Goal: Register for event/course: Register for event/course

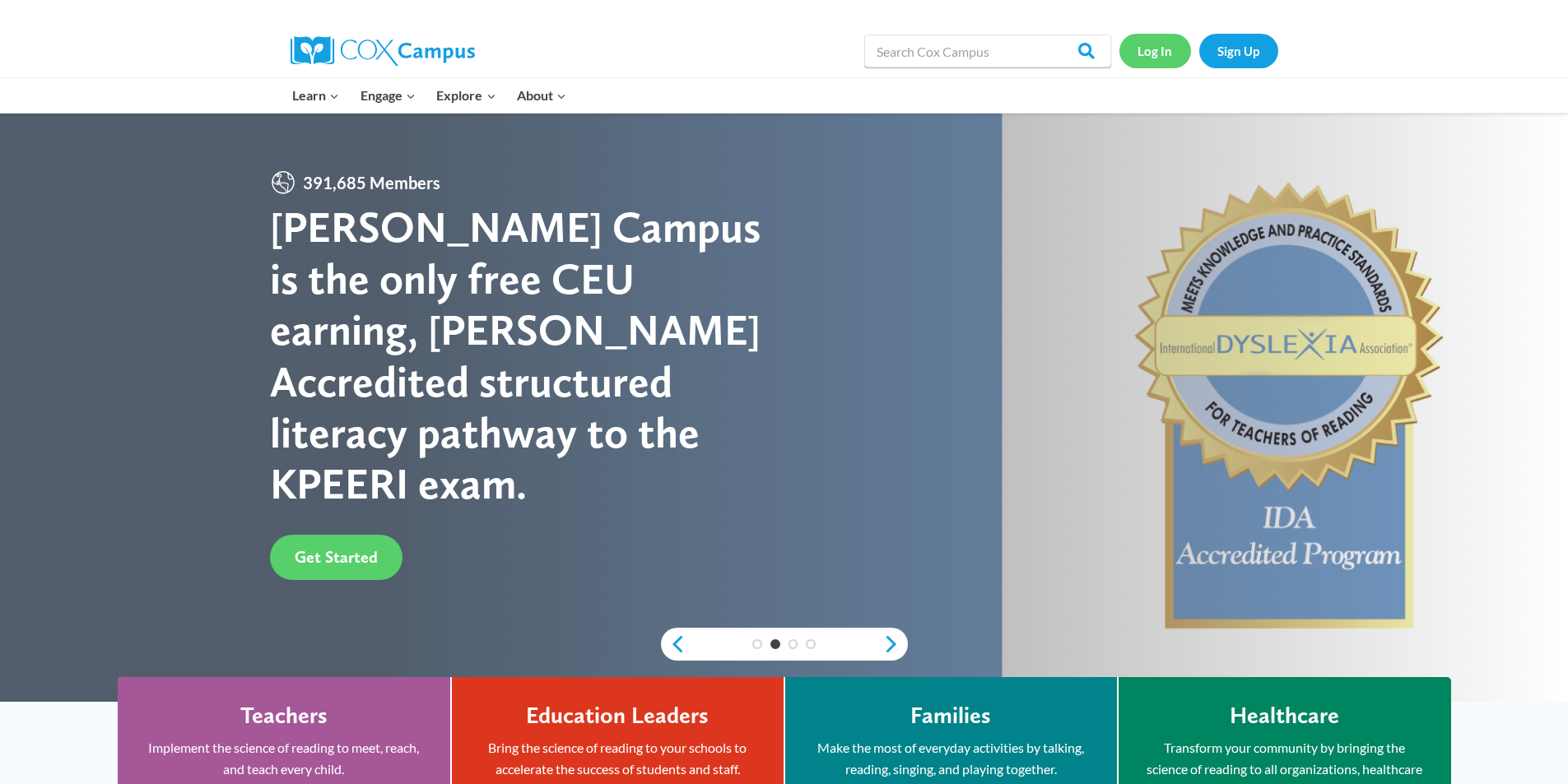
click at [1161, 57] on link "Log In" at bounding box center [1155, 50] width 72 height 34
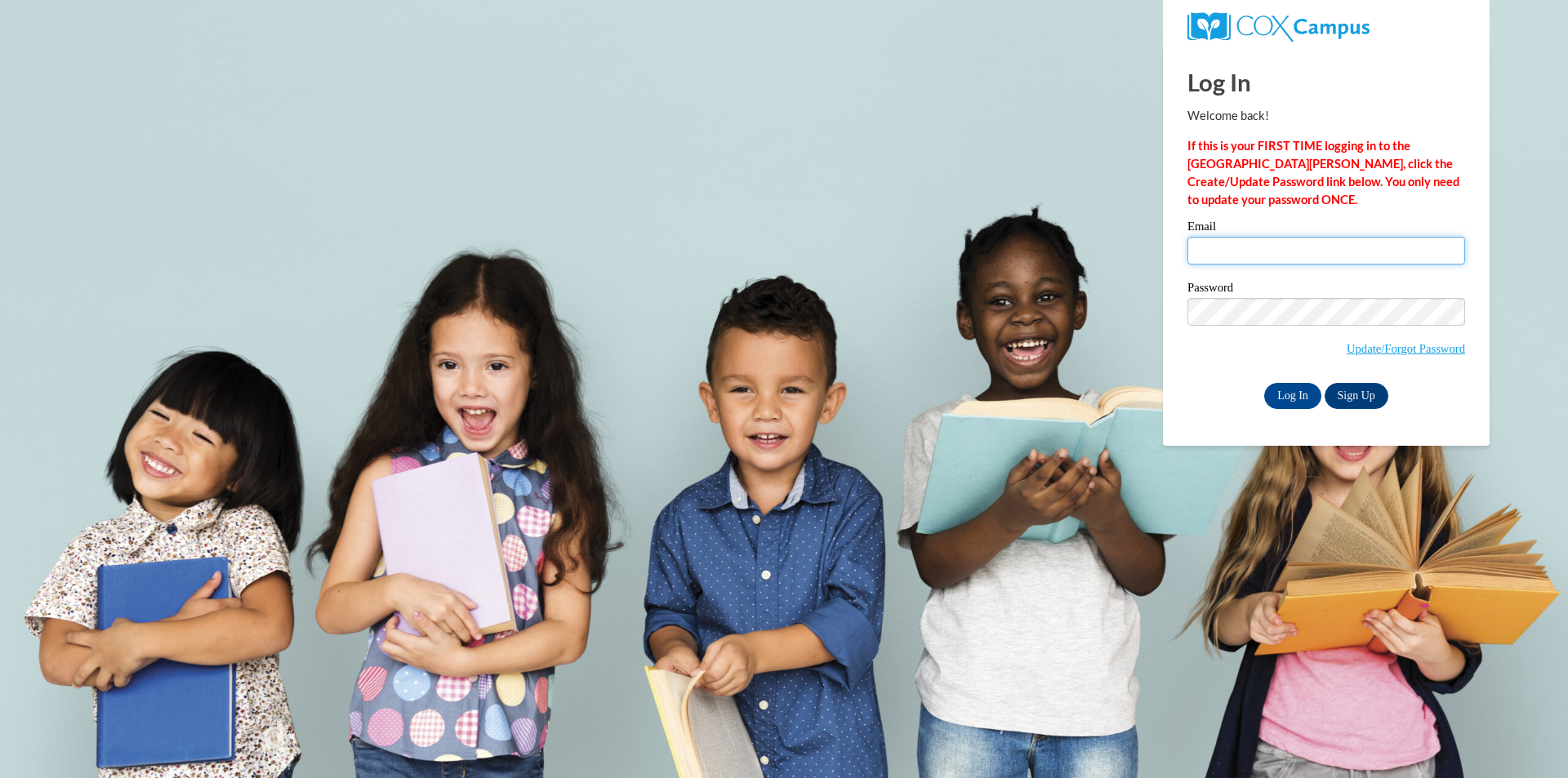
click at [1339, 248] on input "Email" at bounding box center [1326, 251] width 277 height 27
type input "Mbelk@twc.com"
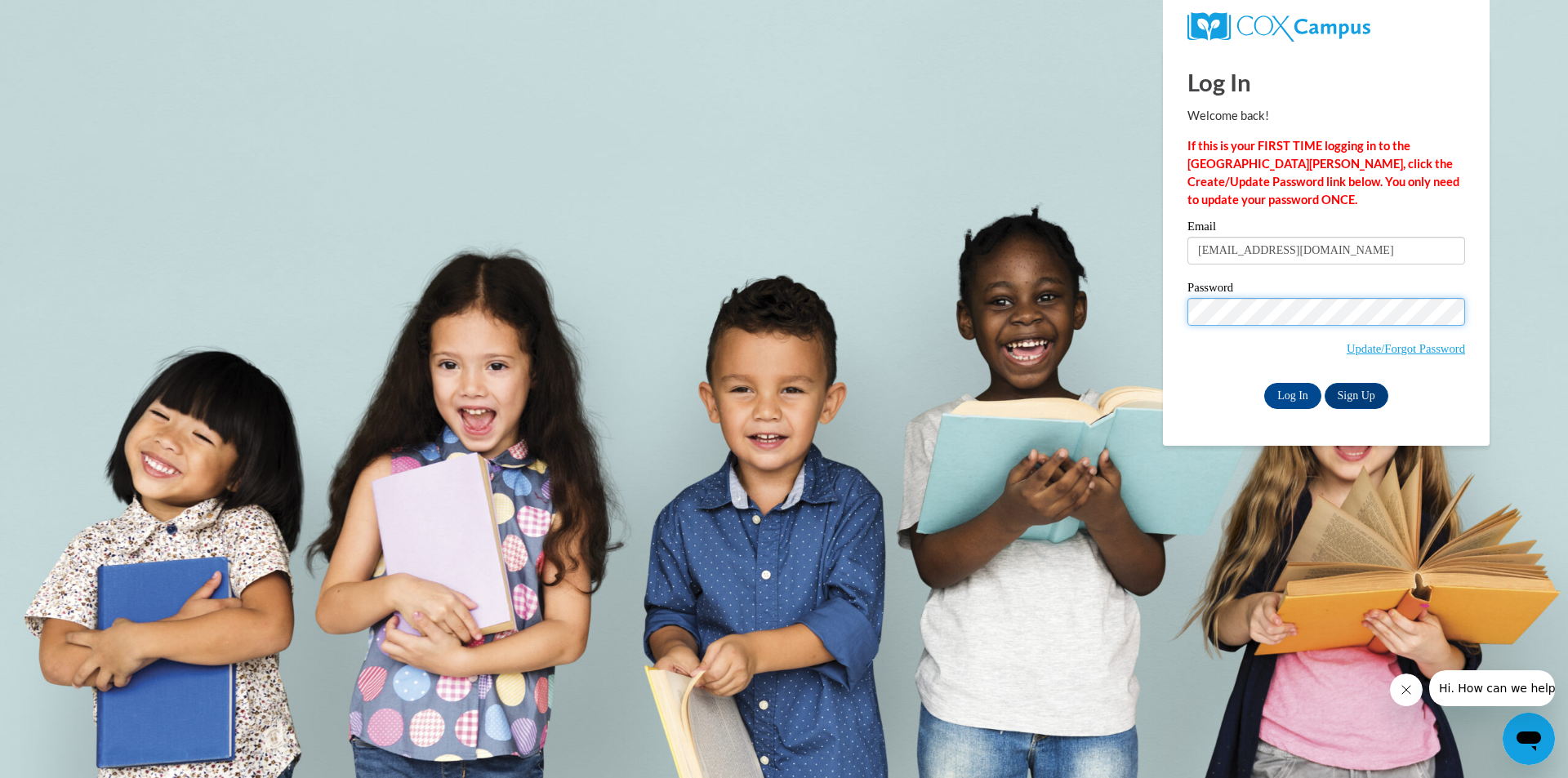
click at [1264, 383] on input "Log In" at bounding box center [1292, 396] width 57 height 27
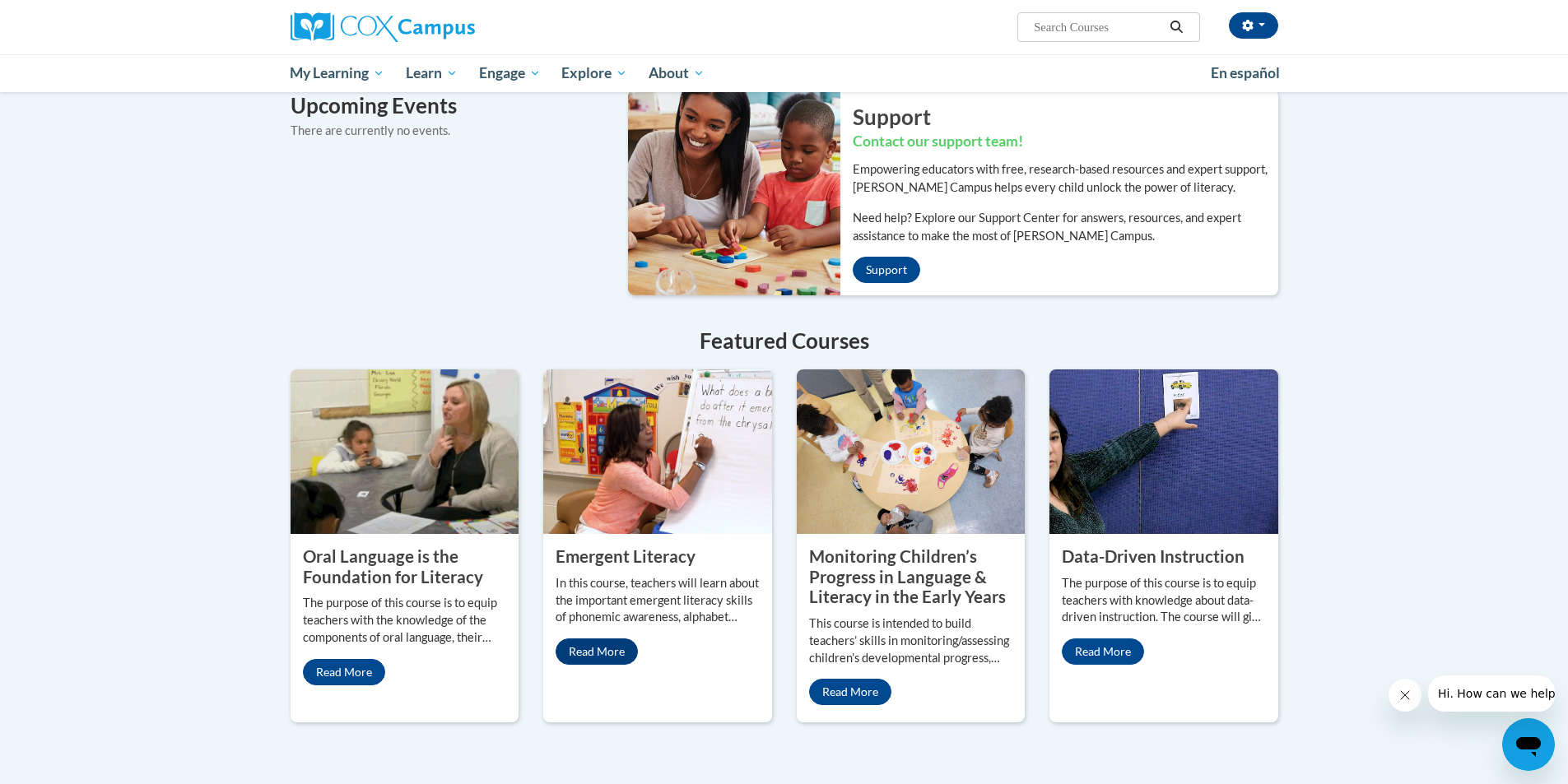
scroll to position [329, 0]
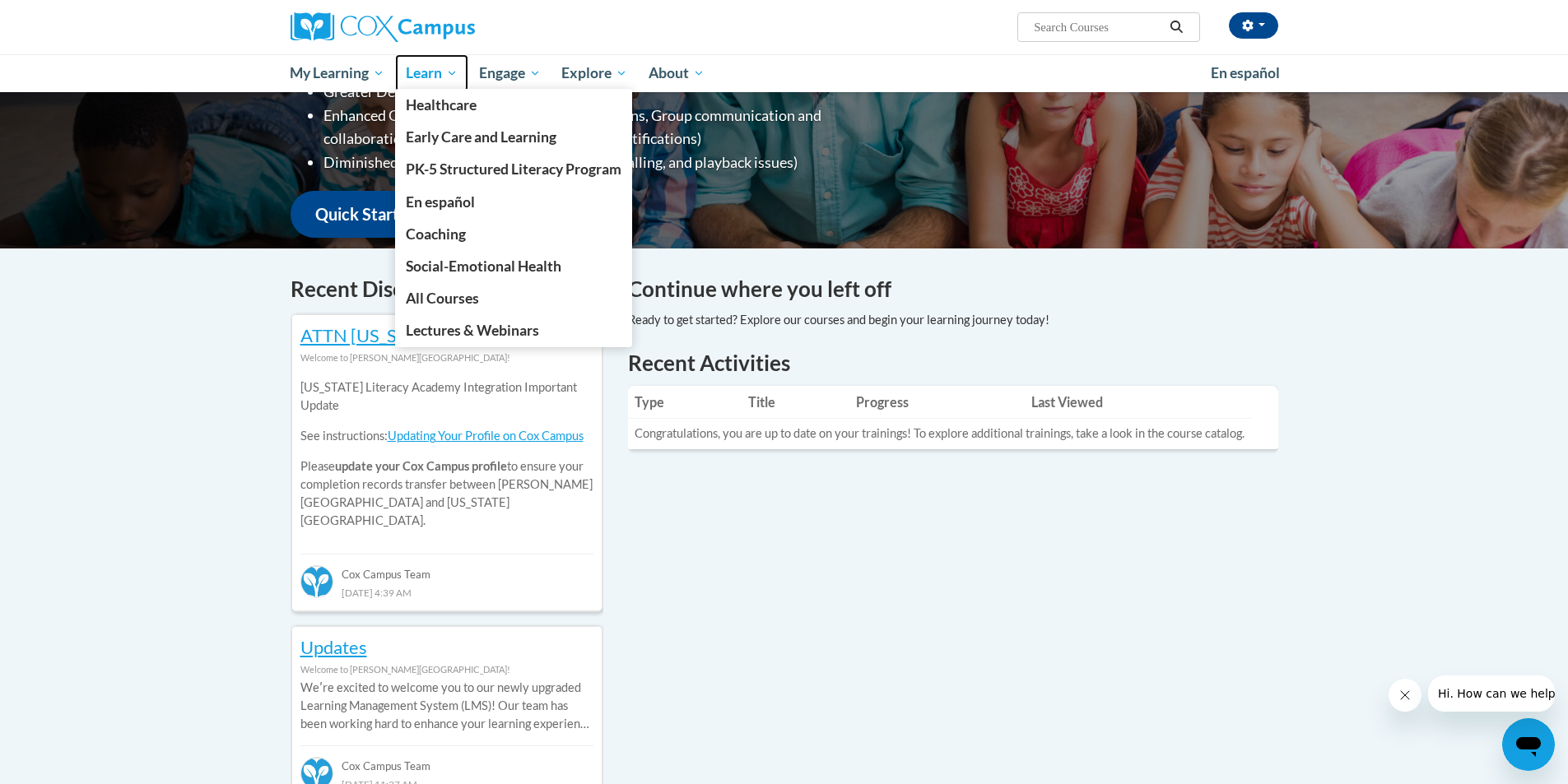
click at [434, 81] on span "Learn" at bounding box center [431, 72] width 52 height 20
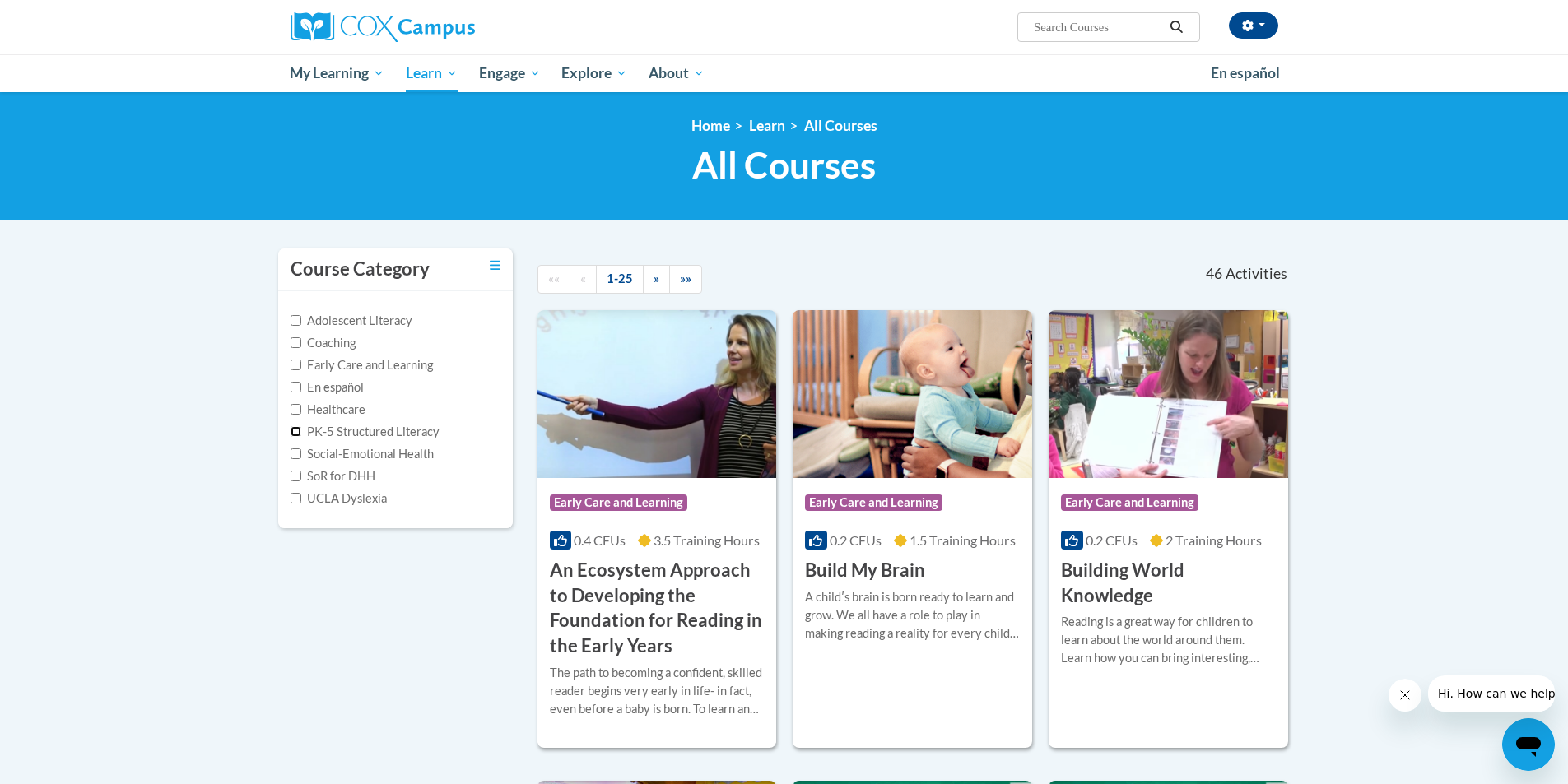
click at [297, 433] on input "PK-5 Structured Literacy" at bounding box center [296, 431] width 10 height 10
checkbox input "true"
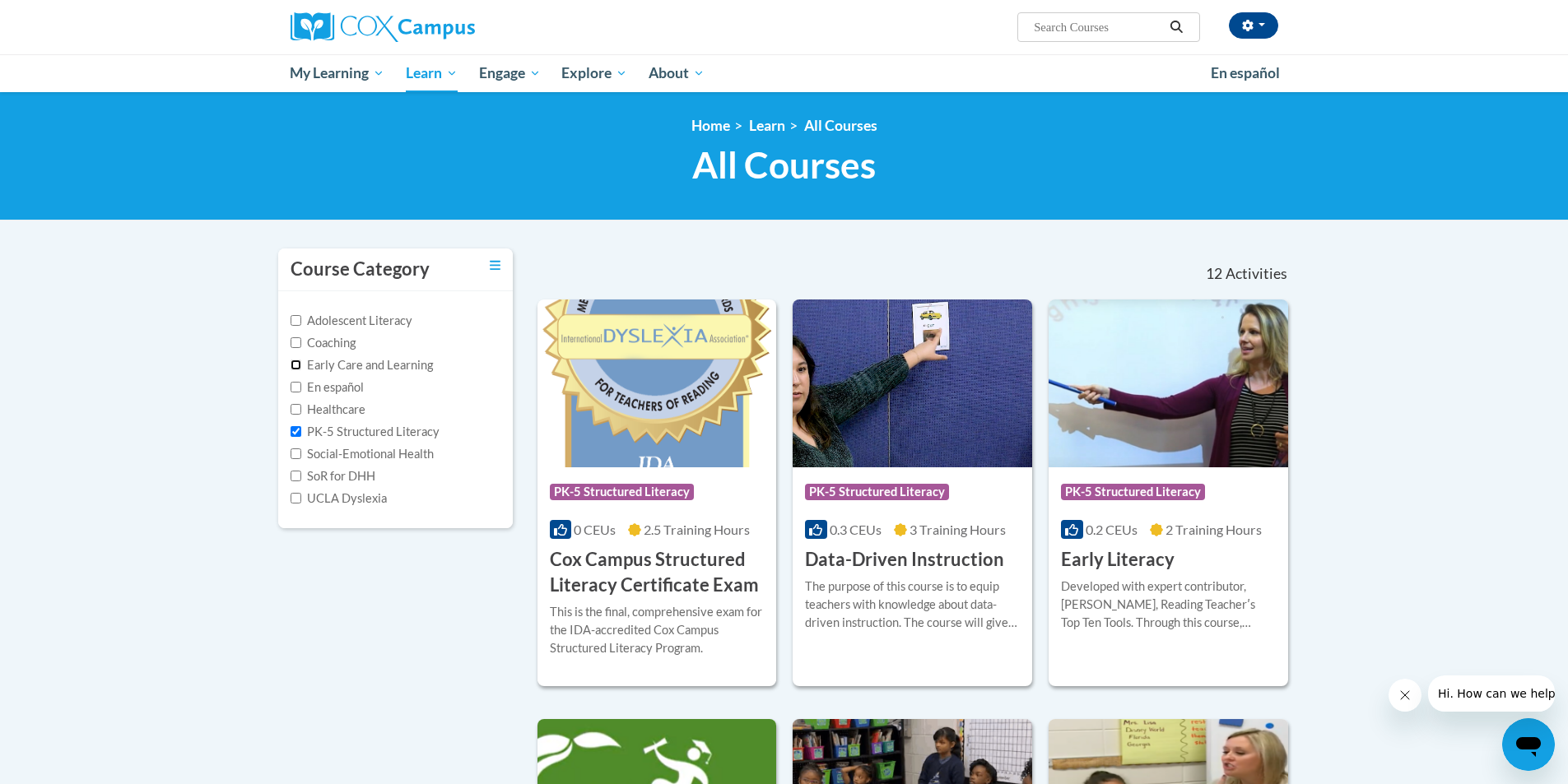
click at [293, 365] on input "Early Care and Learning" at bounding box center [296, 365] width 10 height 10
checkbox input "true"
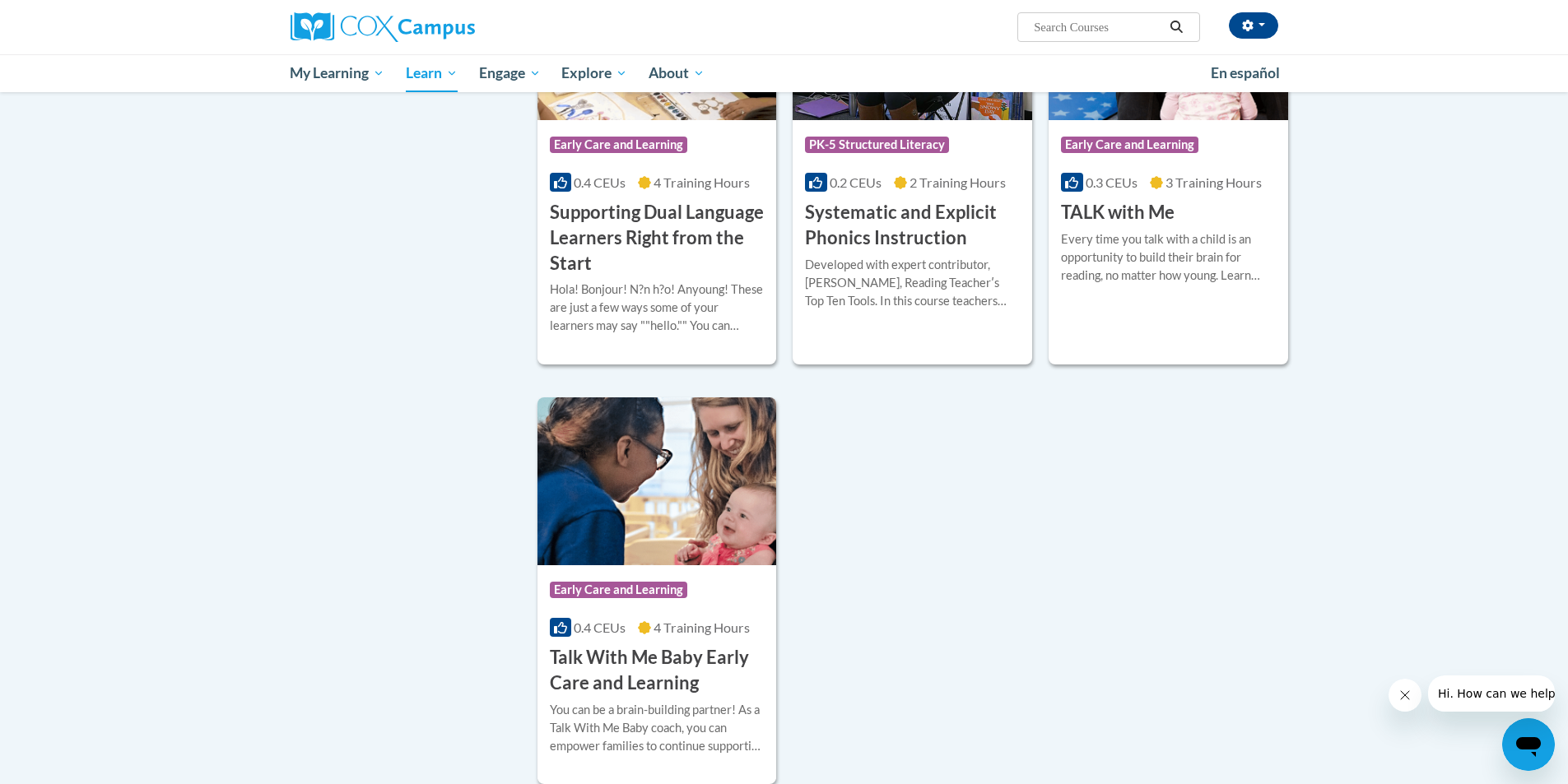
scroll to position [3704, 0]
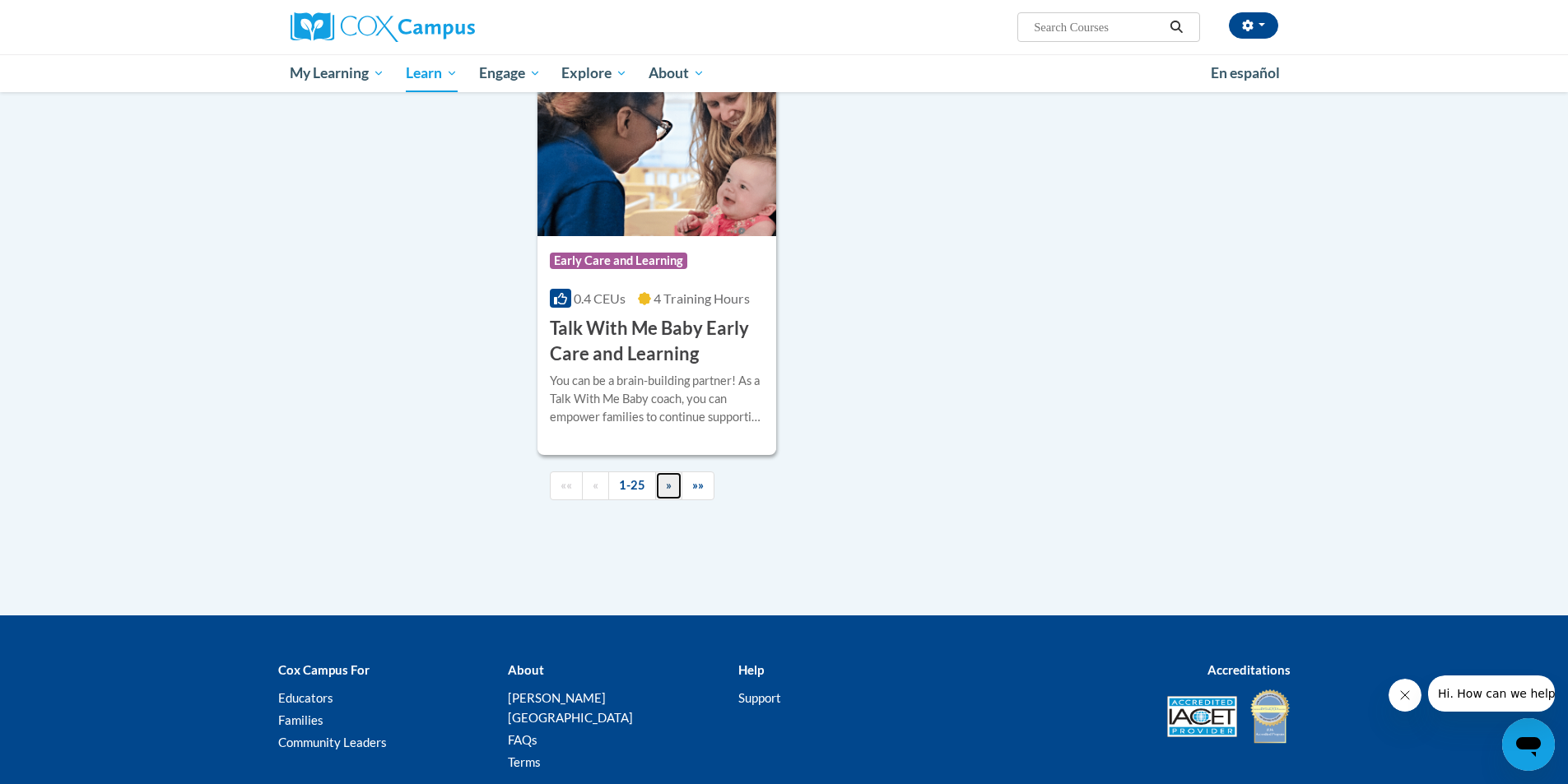
click at [667, 492] on span "»" at bounding box center [668, 485] width 6 height 14
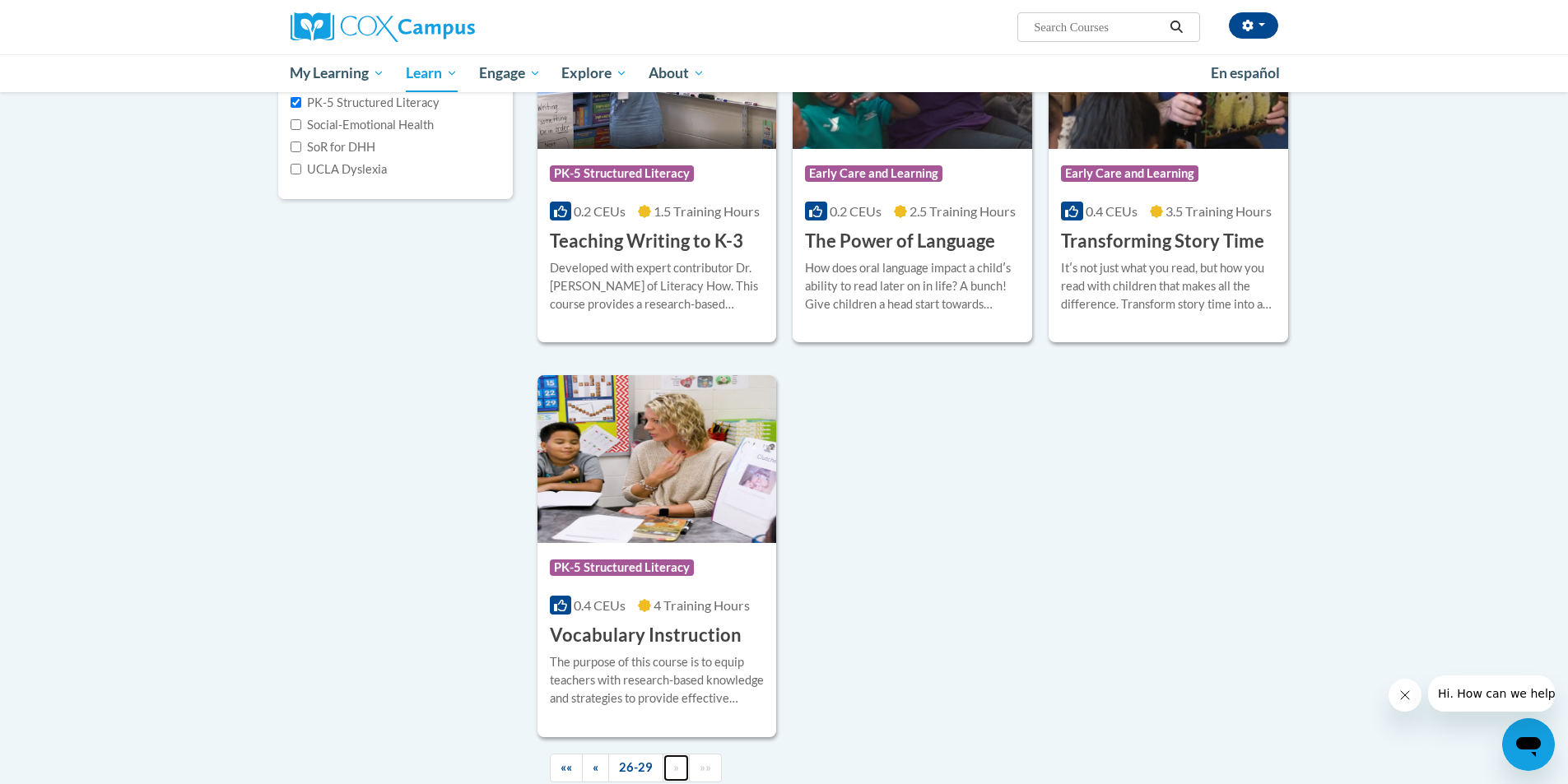
scroll to position [494, 0]
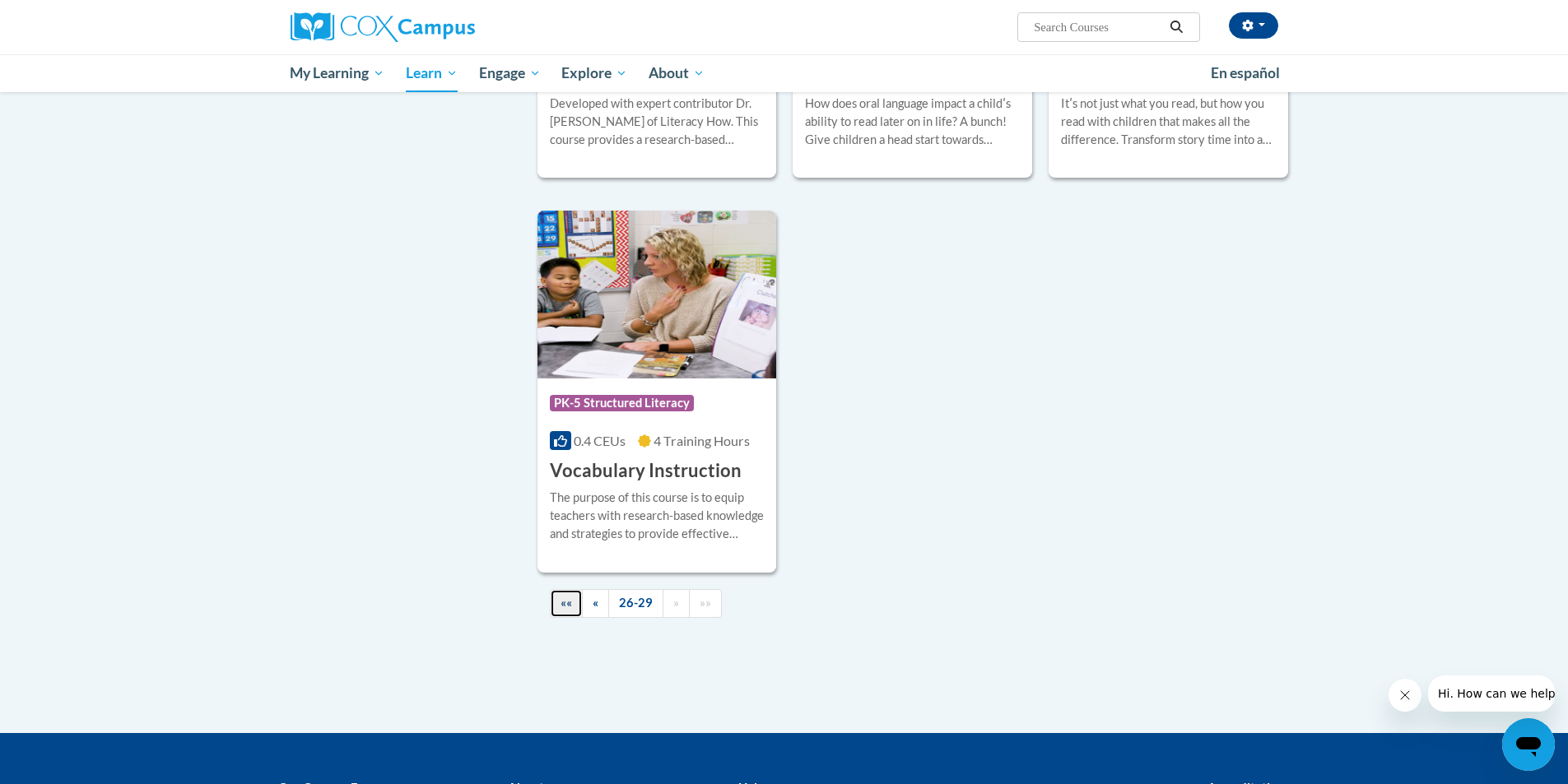
click at [558, 603] on link "««" at bounding box center [566, 603] width 33 height 28
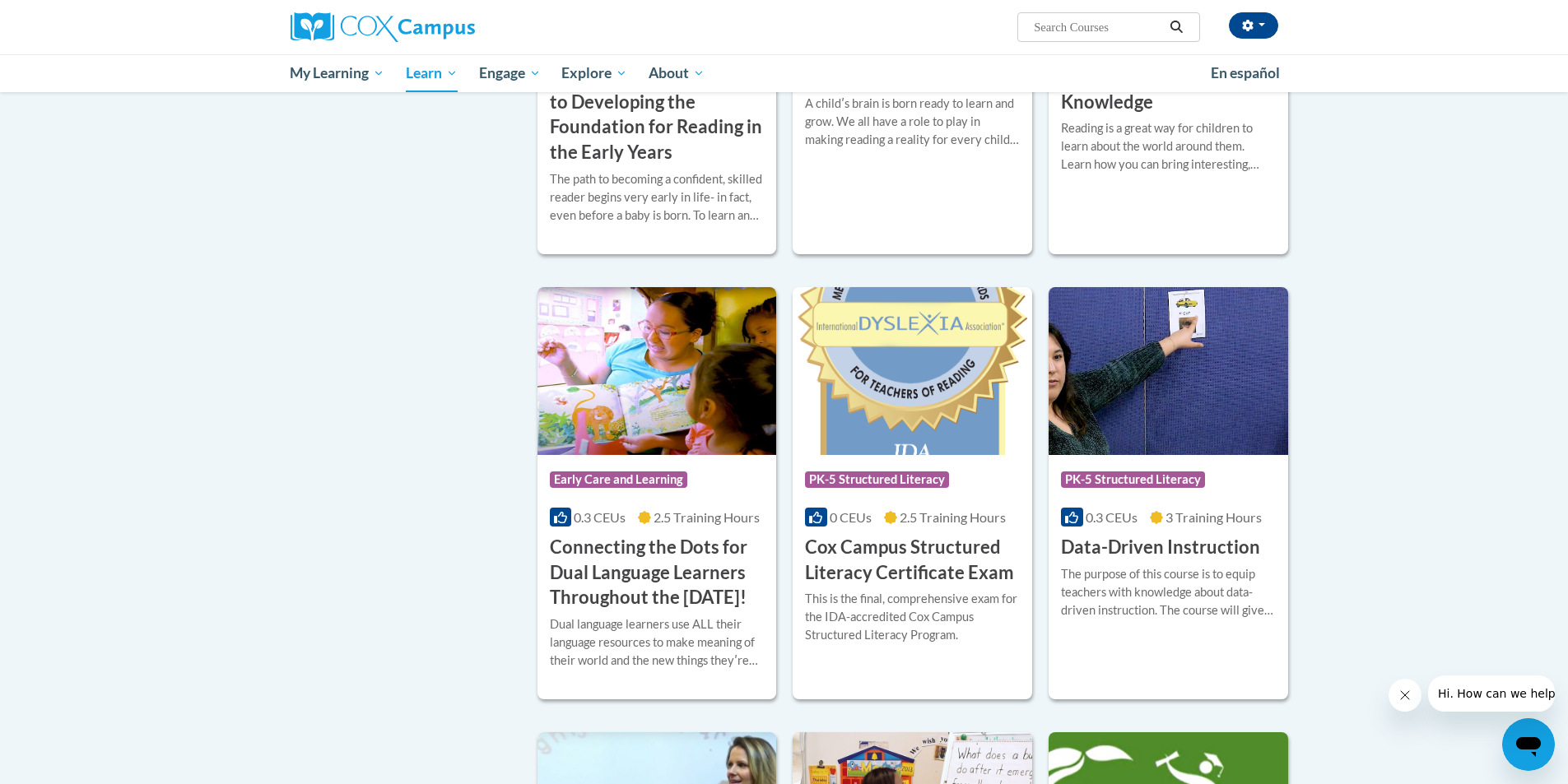
scroll to position [906, 0]
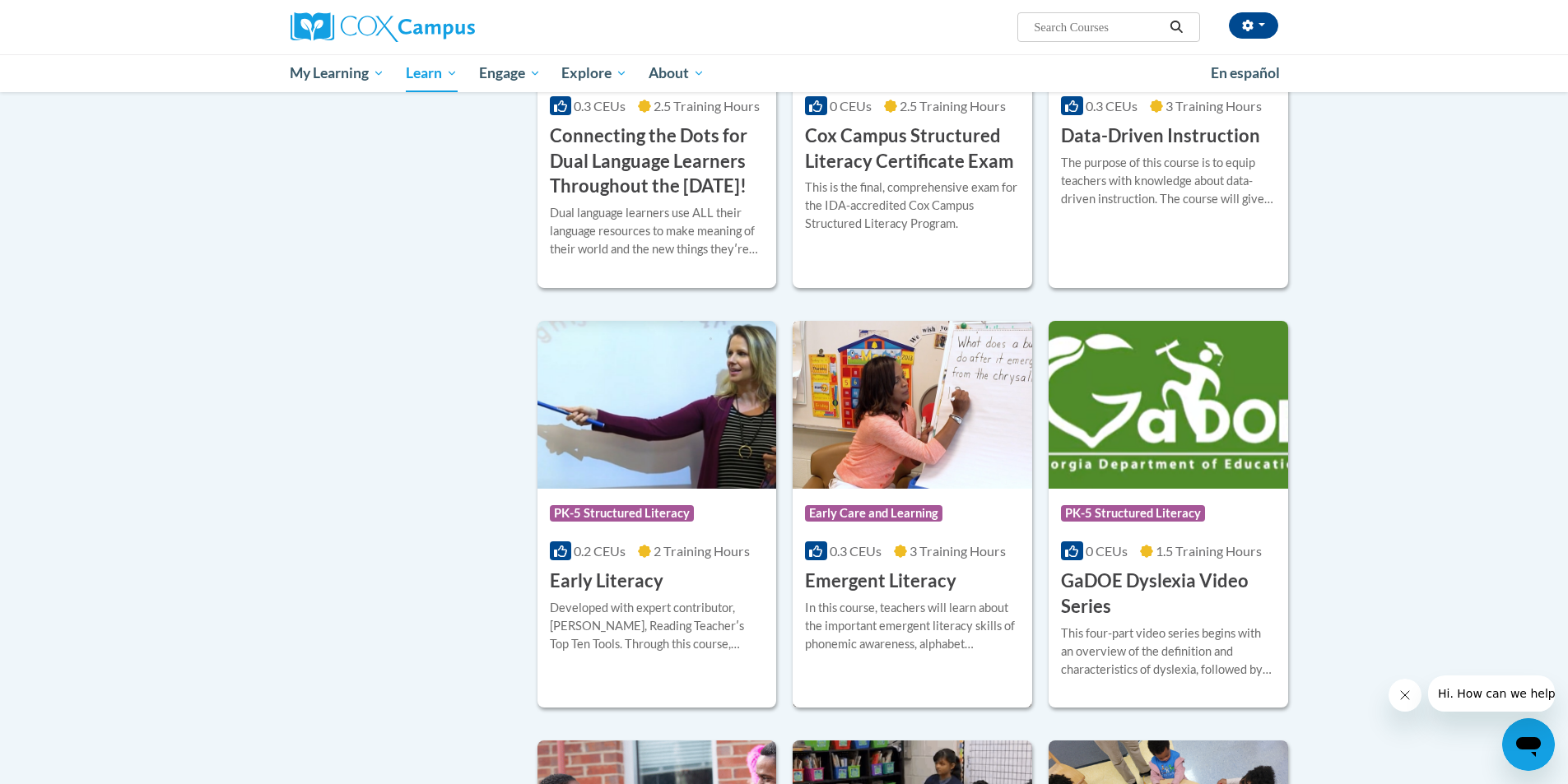
click at [906, 594] on h3 "Emergent Literacy" at bounding box center [881, 581] width 152 height 26
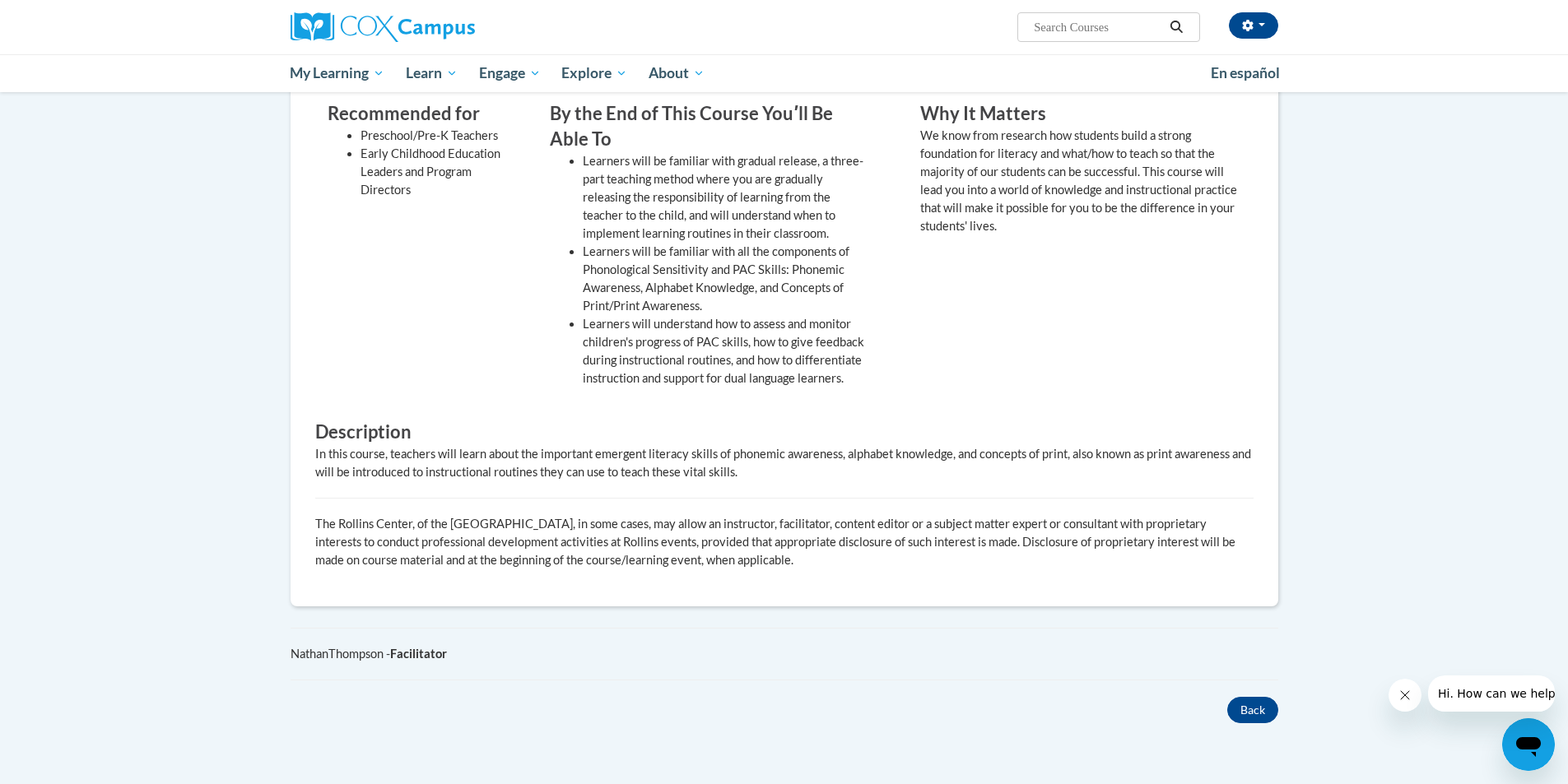
scroll to position [165, 0]
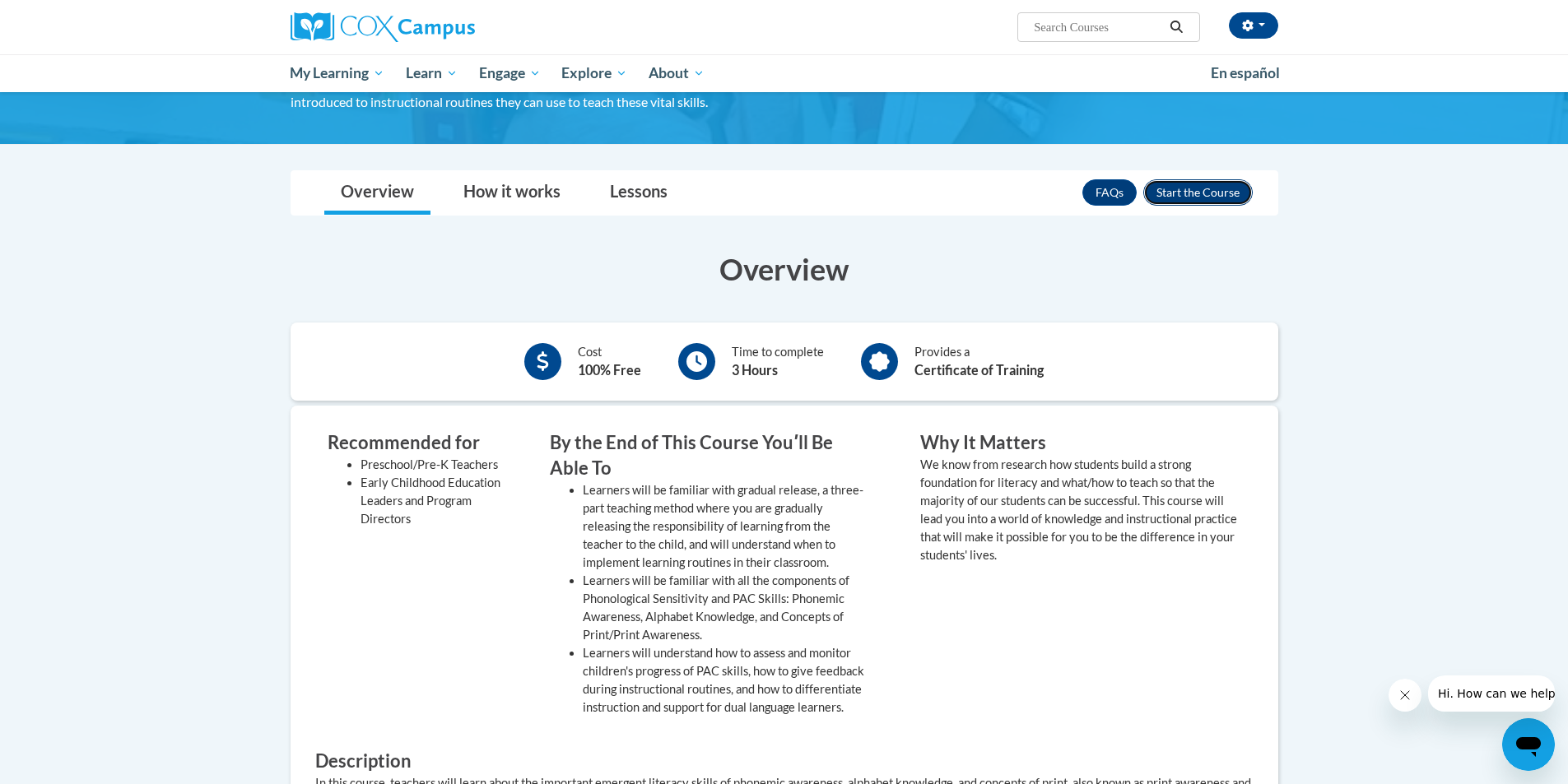
click at [1175, 191] on button "Enroll" at bounding box center [1197, 192] width 110 height 27
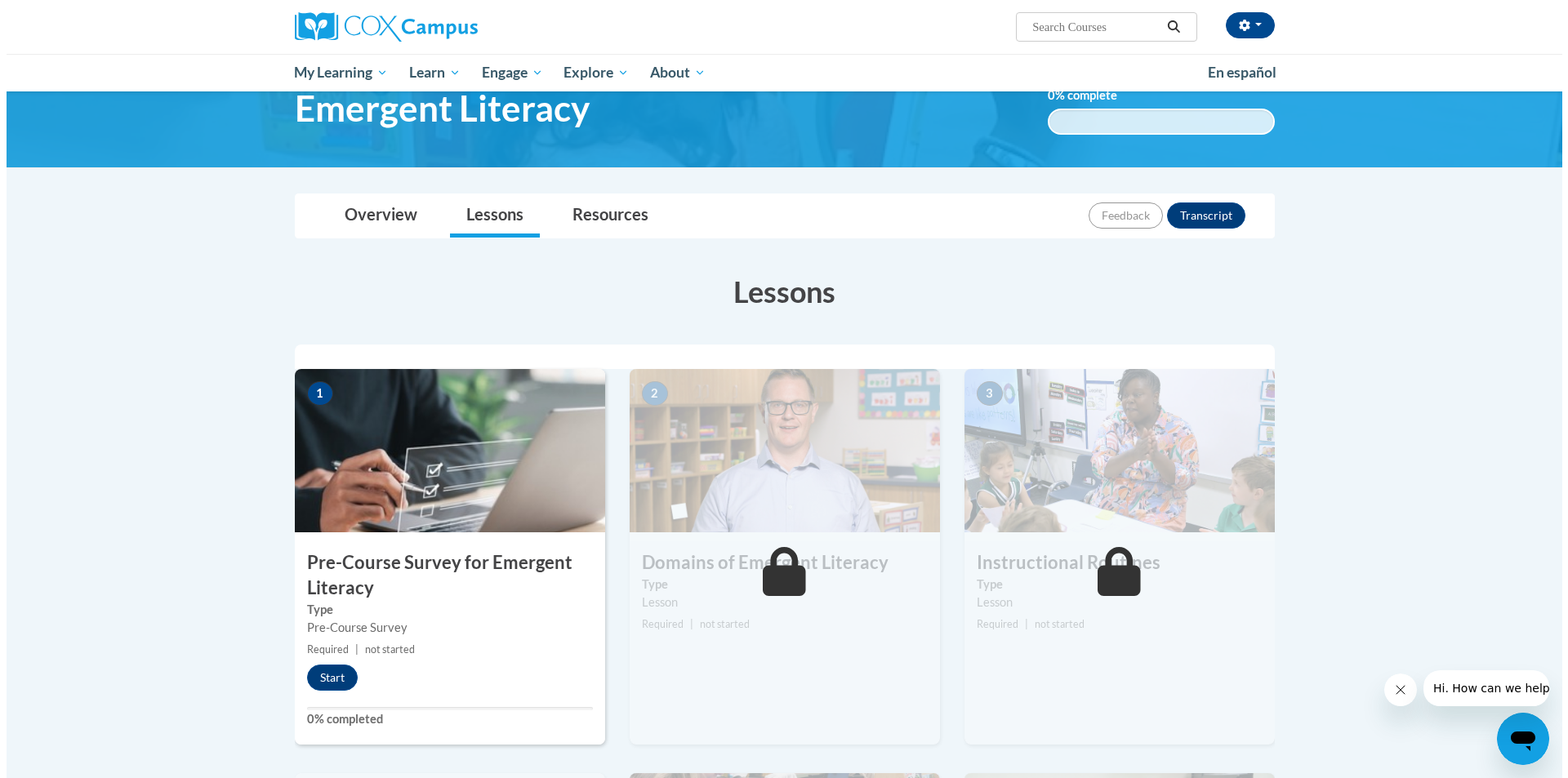
scroll to position [163, 0]
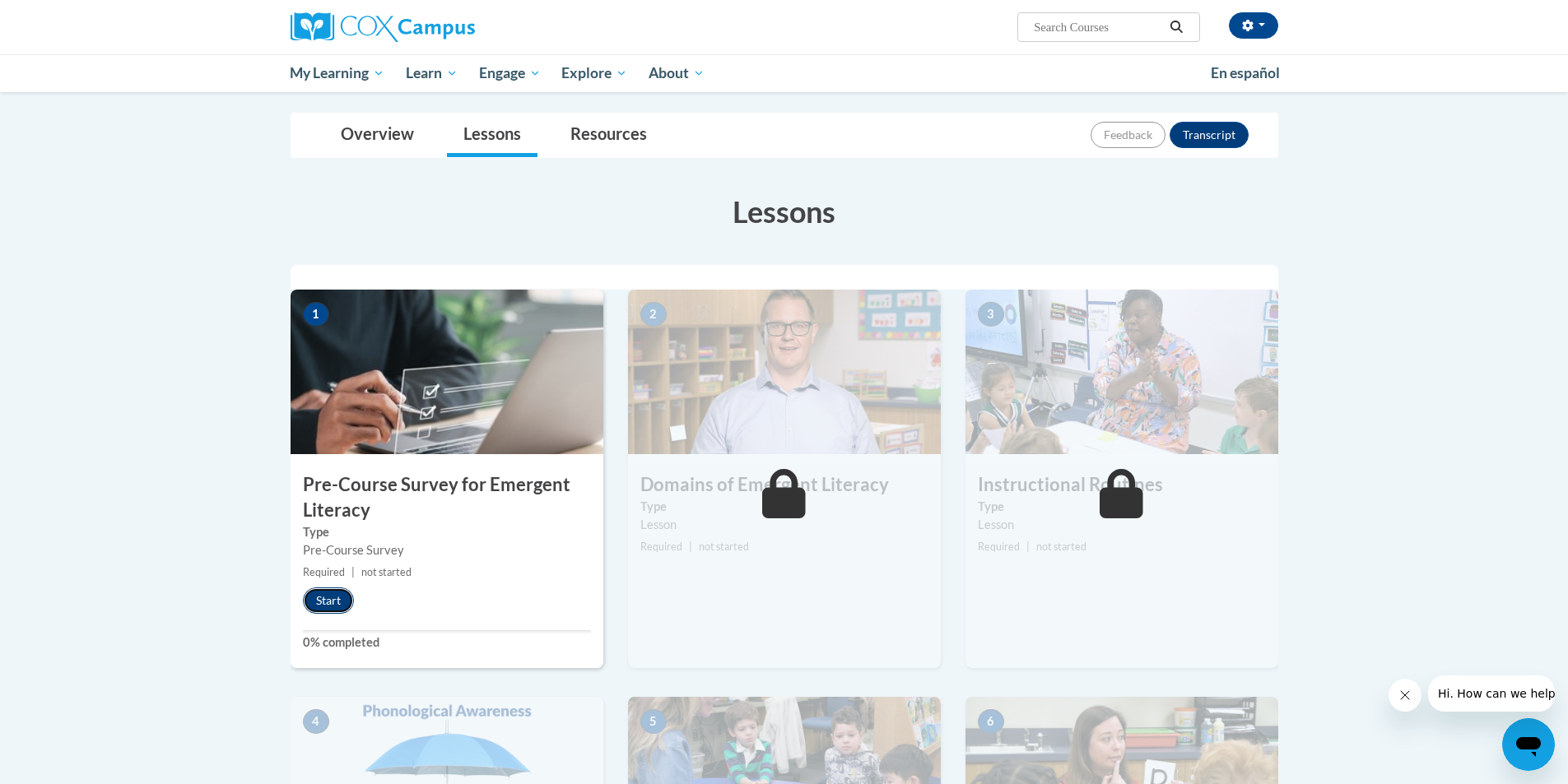
click at [323, 601] on button "Start" at bounding box center [328, 600] width 51 height 27
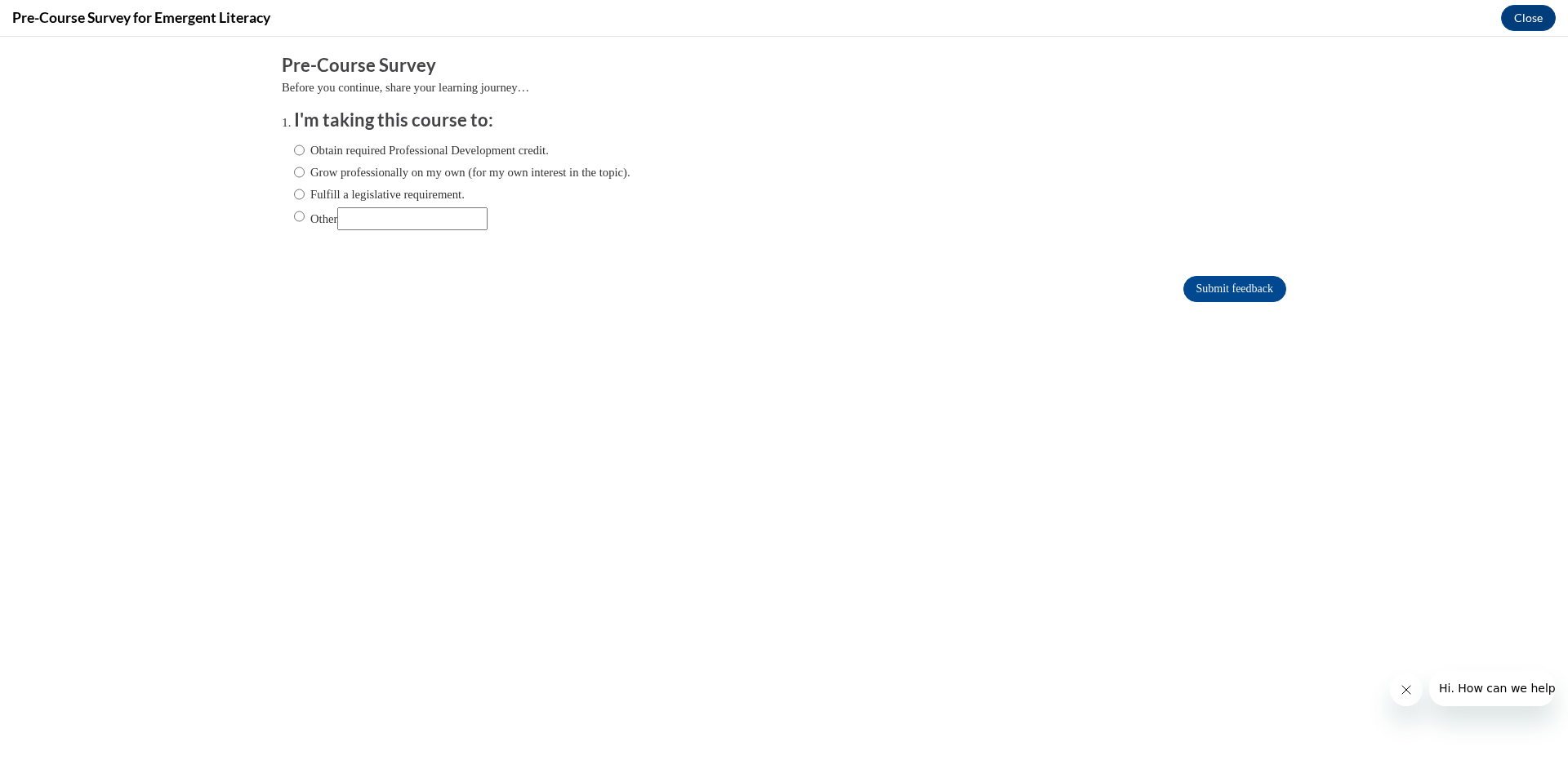
scroll to position [0, 0]
click at [294, 150] on input "Obtain required Professional Development credit." at bounding box center [300, 150] width 10 height 18
radio input "true"
click at [1184, 285] on input "Submit feedback" at bounding box center [1235, 289] width 103 height 27
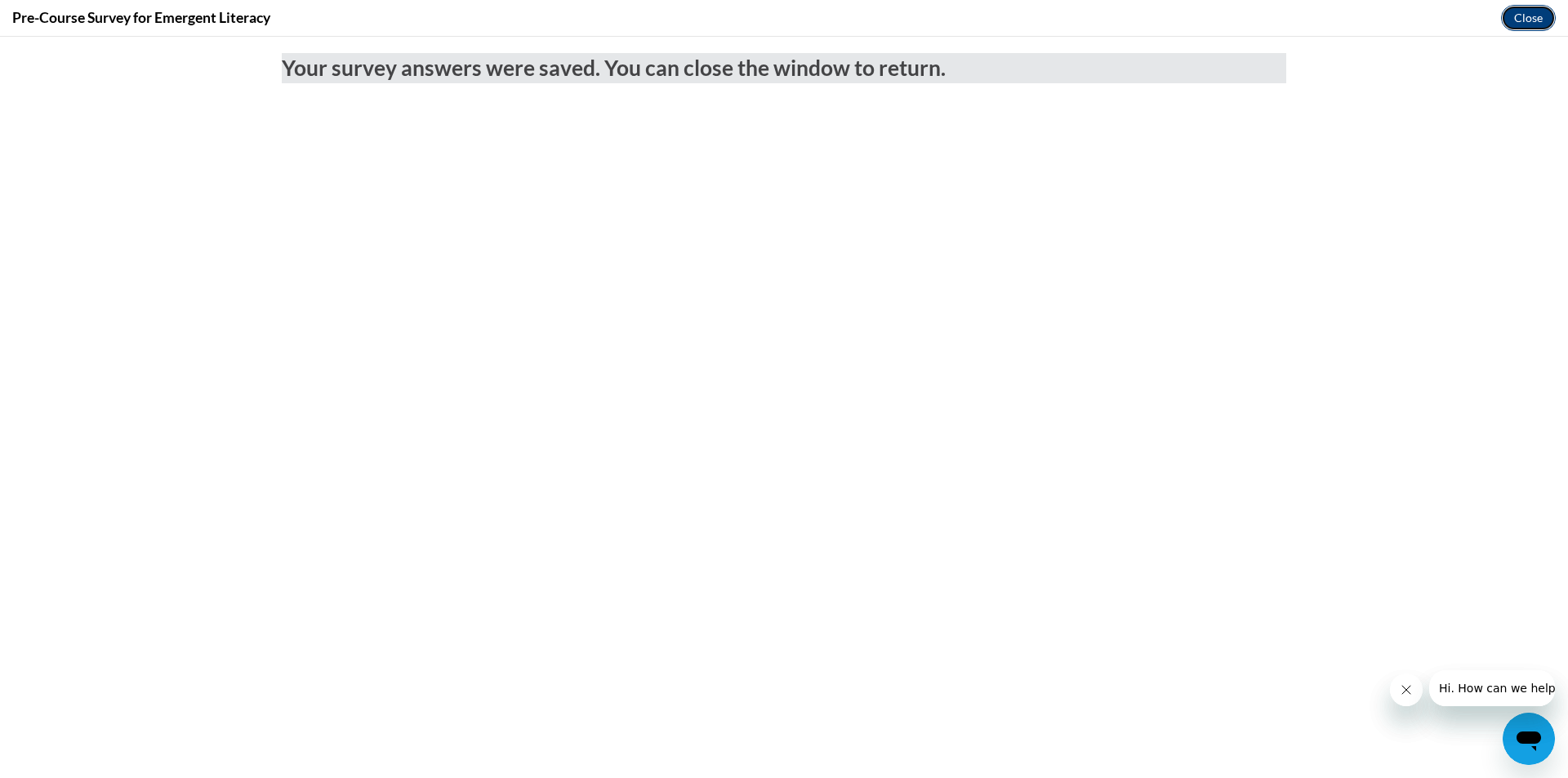
click at [1539, 19] on button "Close" at bounding box center [1529, 18] width 55 height 27
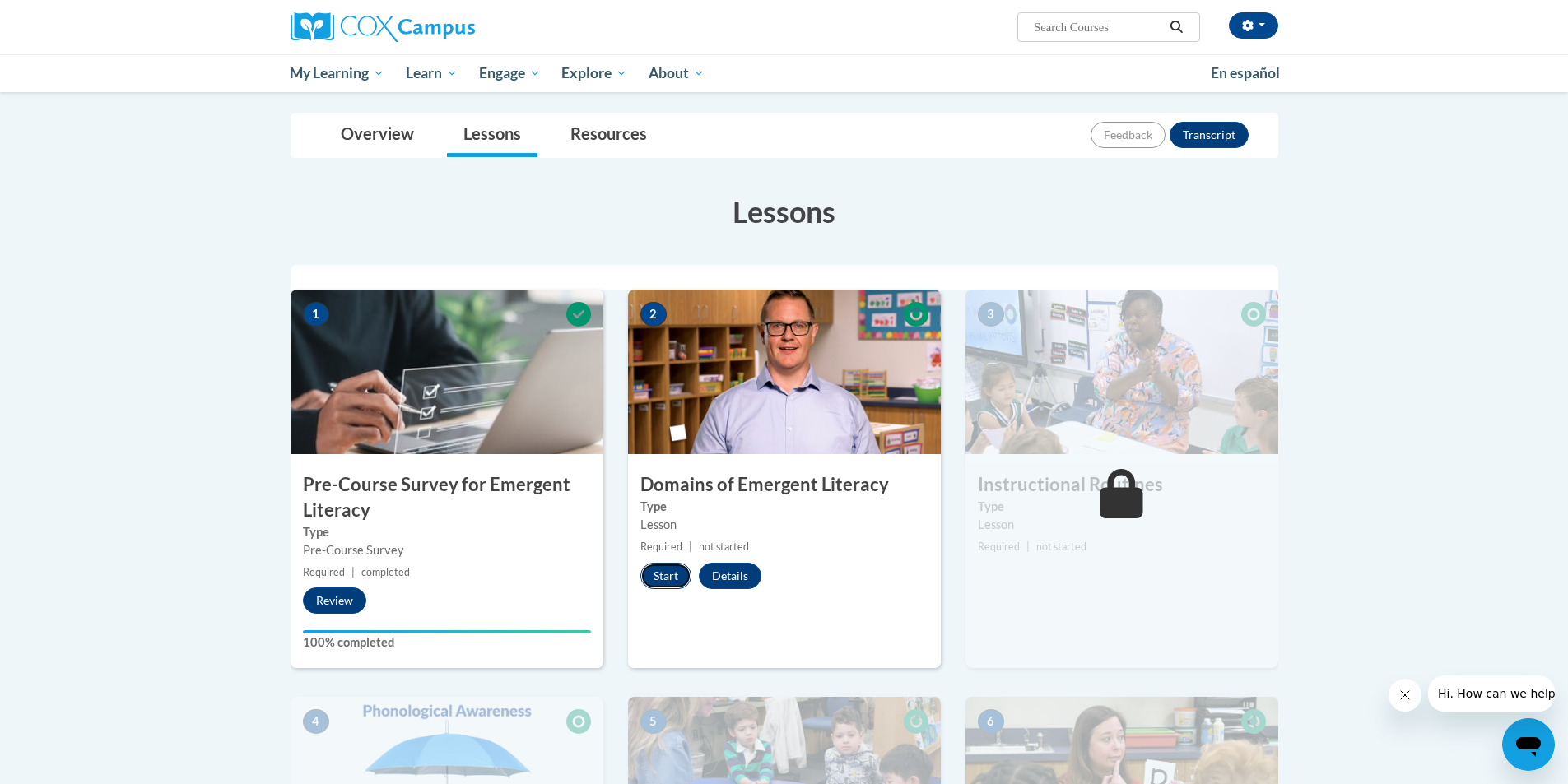
click at [661, 578] on button "Start" at bounding box center [665, 576] width 51 height 27
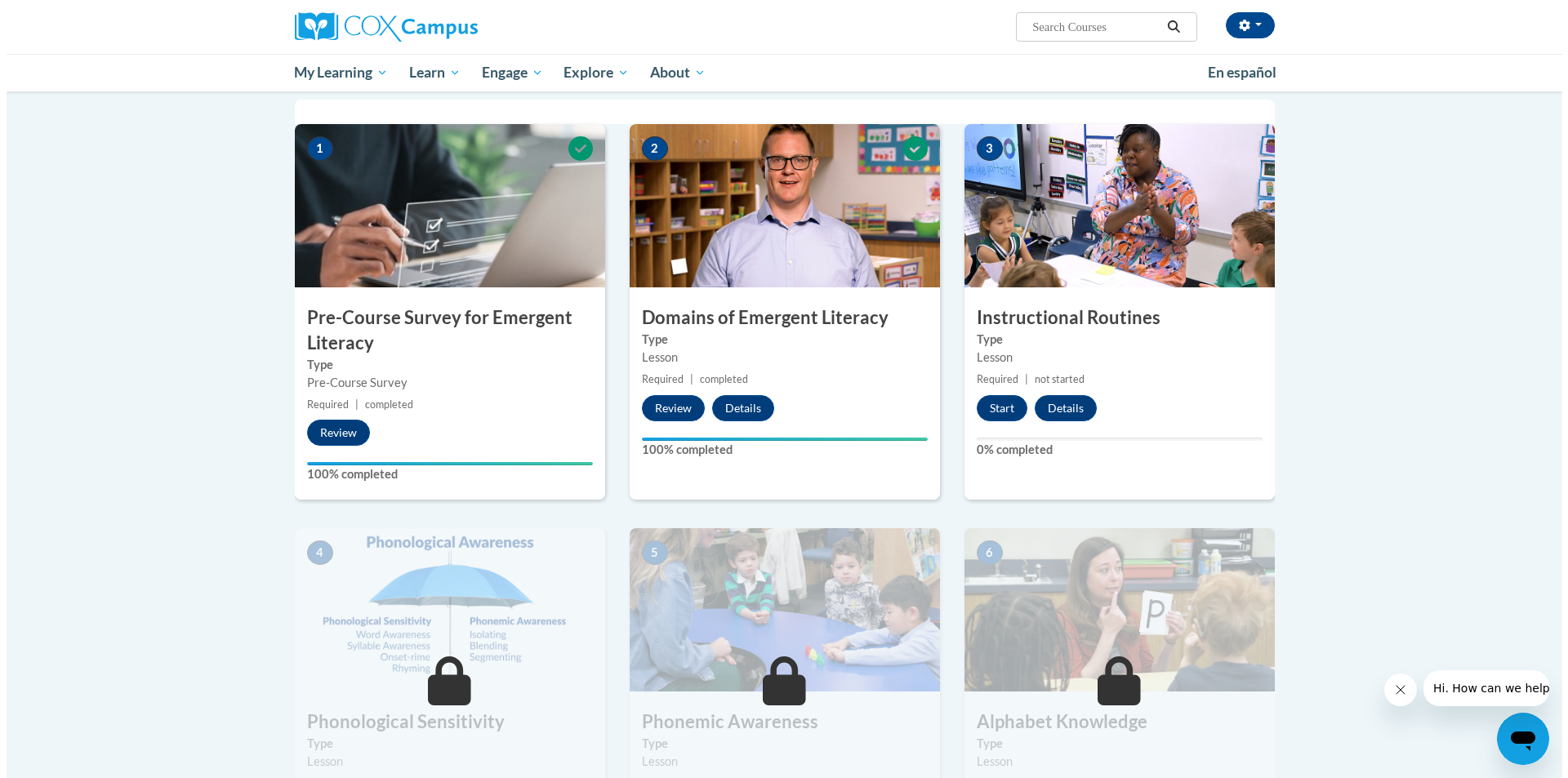
scroll to position [245, 0]
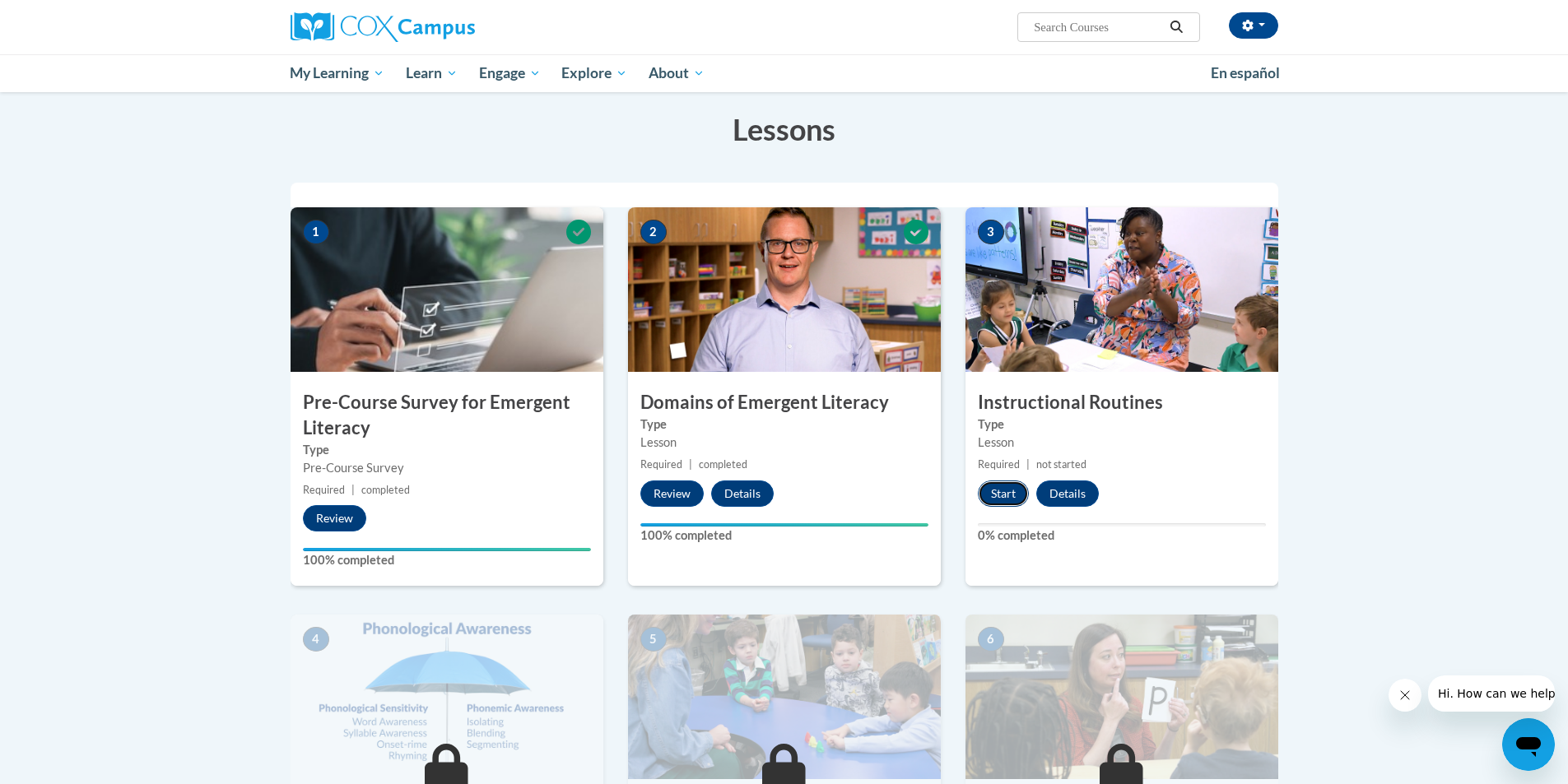
click at [992, 491] on button "Start" at bounding box center [1003, 493] width 51 height 27
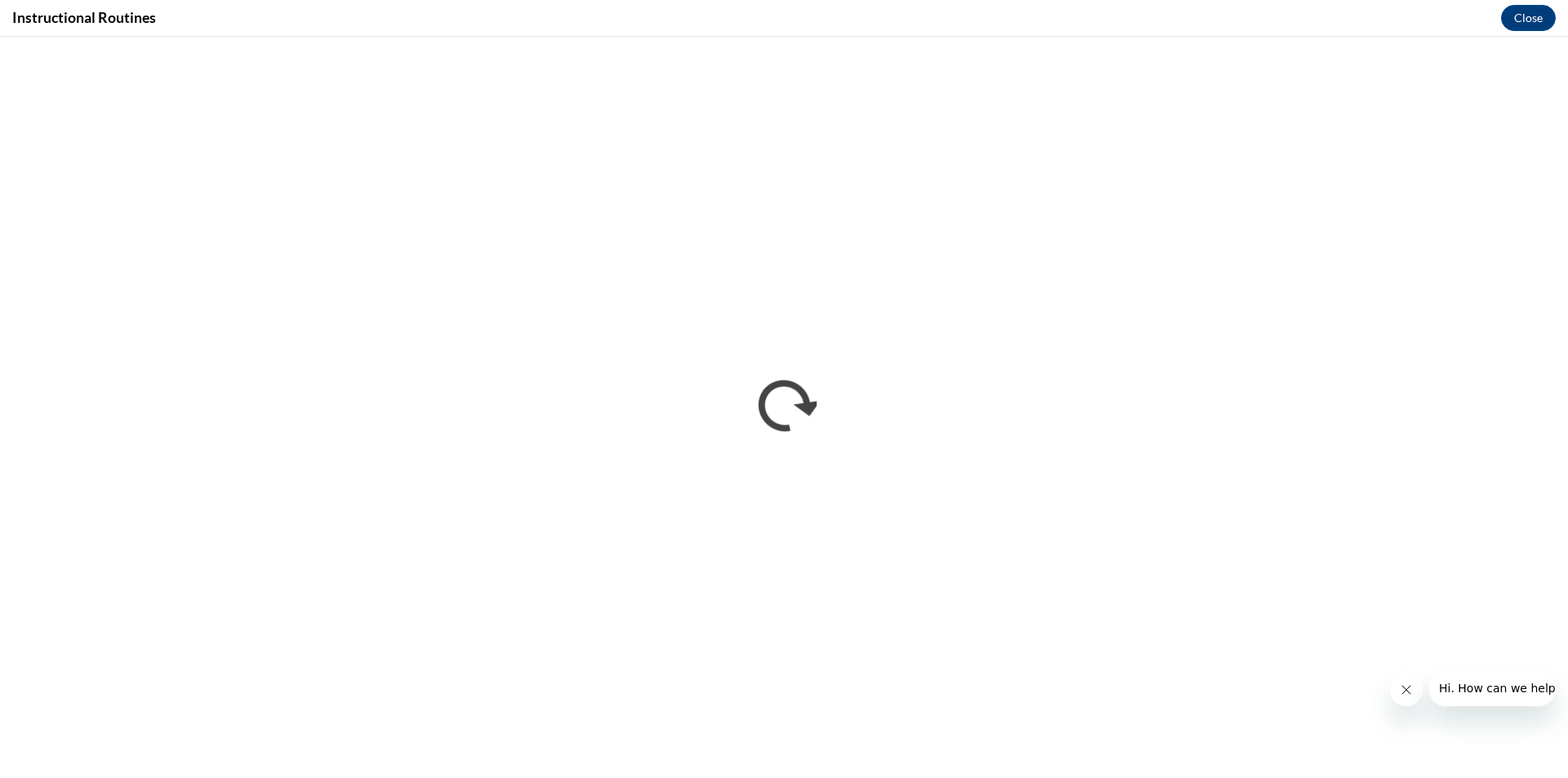
scroll to position [0, 0]
